Goal: Transaction & Acquisition: Purchase product/service

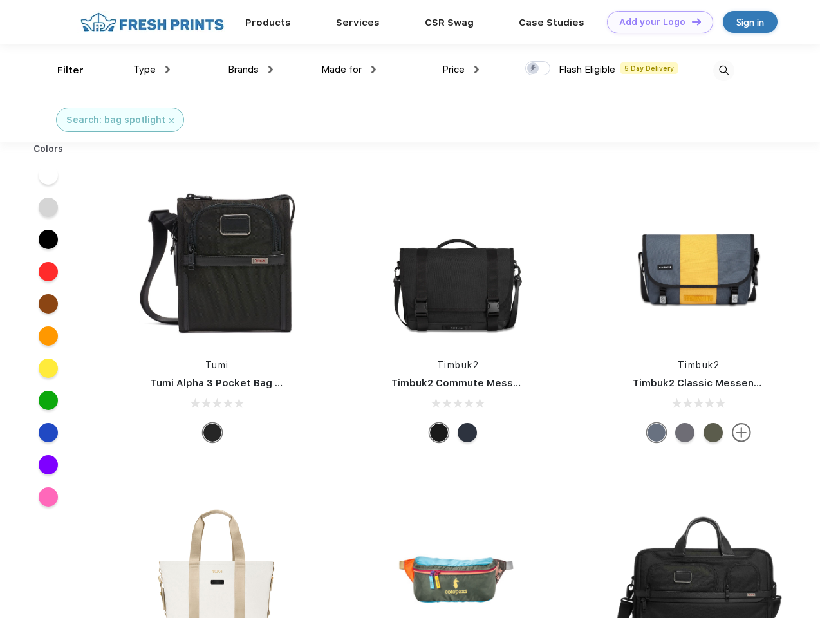
click at [655, 22] on link "Add your Logo Design Tool" at bounding box center [660, 22] width 106 height 23
click at [0, 0] on div "Design Tool" at bounding box center [0, 0] width 0 height 0
click at [691, 21] on link "Add your Logo Design Tool" at bounding box center [660, 22] width 106 height 23
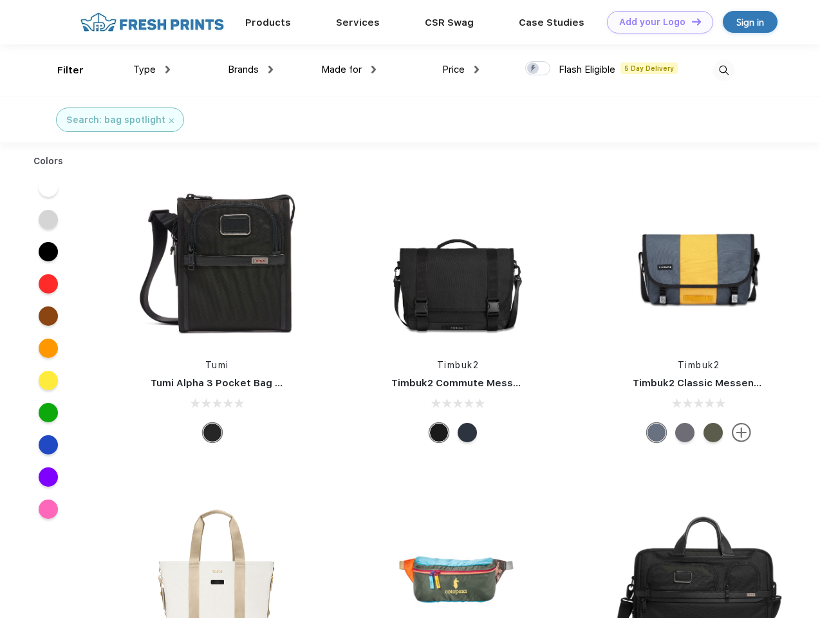
click at [62, 70] on div "Filter" at bounding box center [70, 70] width 26 height 15
click at [152, 70] on span "Type" at bounding box center [144, 70] width 23 height 12
click at [250, 70] on span "Brands" at bounding box center [243, 70] width 31 height 12
click at [349, 70] on span "Made for" at bounding box center [341, 70] width 41 height 12
click at [461, 70] on span "Price" at bounding box center [453, 70] width 23 height 12
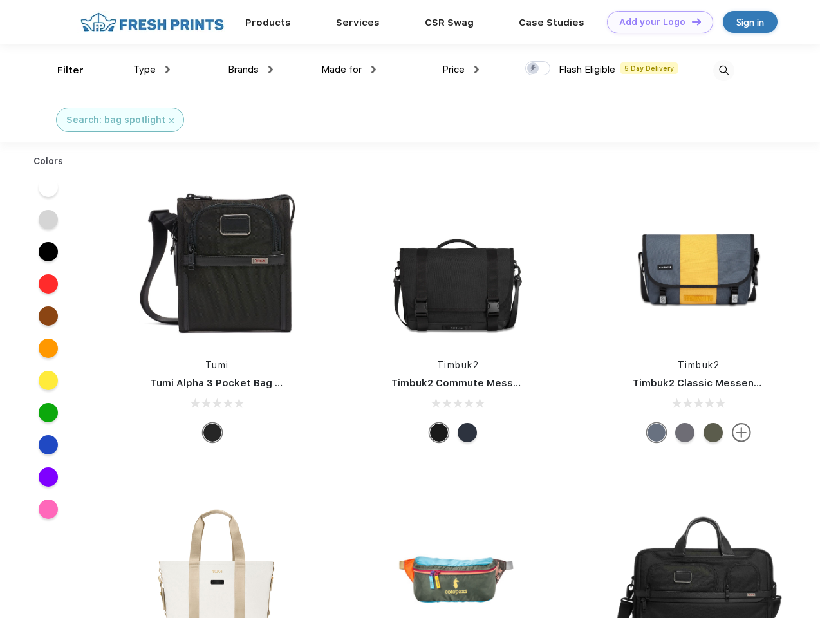
click at [538, 69] on div at bounding box center [537, 68] width 25 height 14
click at [534, 69] on input "checkbox" at bounding box center [529, 65] width 8 height 8
click at [724, 70] on img at bounding box center [723, 70] width 21 height 21
